Goal: Information Seeking & Learning: Learn about a topic

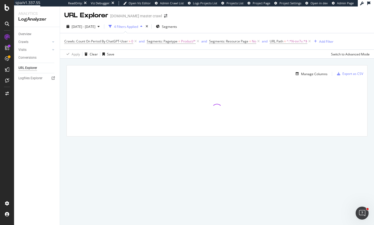
click at [195, 60] on div "Manage Columns Export as CSV Full URL Crawls: Count On Period By ChatGPT-User" at bounding box center [217, 107] width 314 height 97
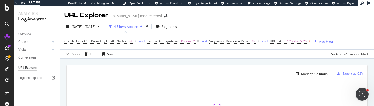
click at [310, 41] on icon at bounding box center [309, 41] width 5 height 5
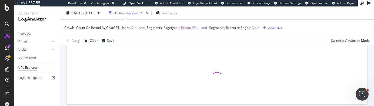
scroll to position [22, 0]
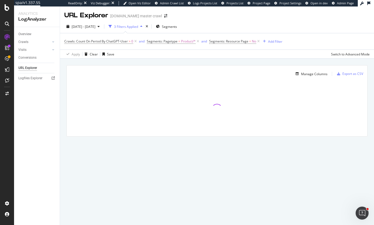
click at [199, 62] on div "Manage Columns Export as CSV Full URL Crawls: Count On Period By ChatGPT-User" at bounding box center [217, 107] width 314 height 97
